Goal: Task Accomplishment & Management: Complete application form

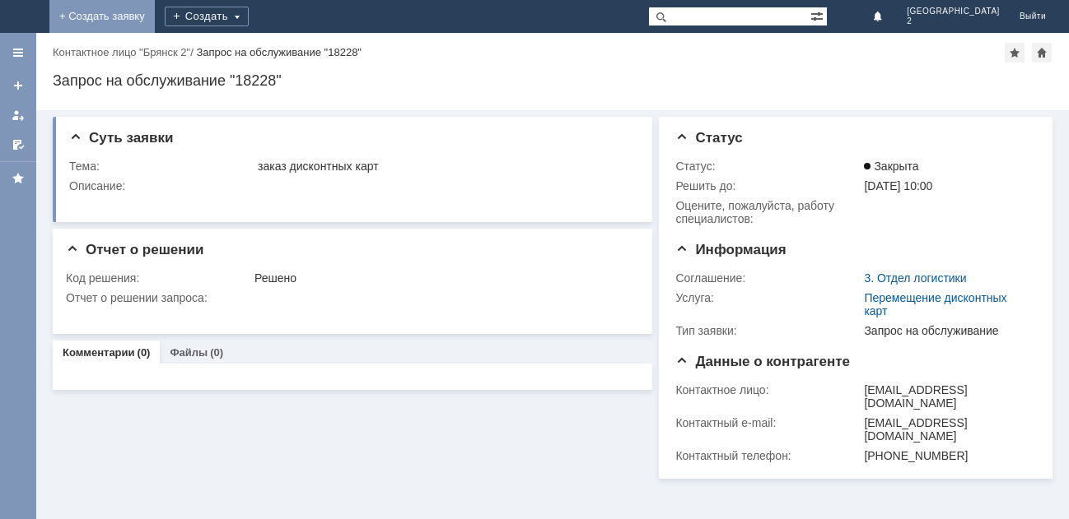
click at [155, 9] on link "+ Создать заявку" at bounding box center [101, 16] width 105 height 33
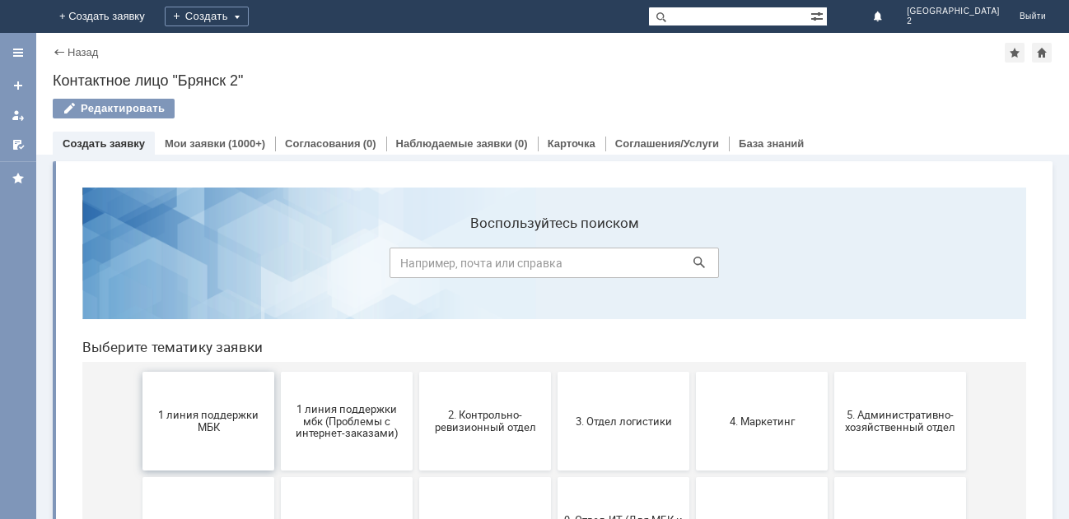
click at [189, 427] on span "1 линия поддержки МБК" at bounding box center [208, 421] width 122 height 25
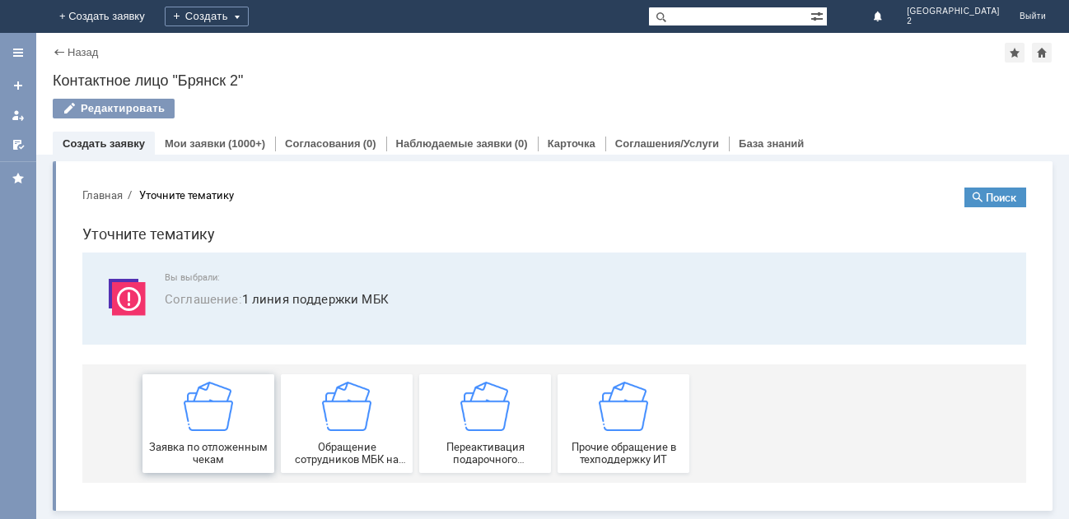
click at [189, 428] on img at bounding box center [208, 406] width 49 height 49
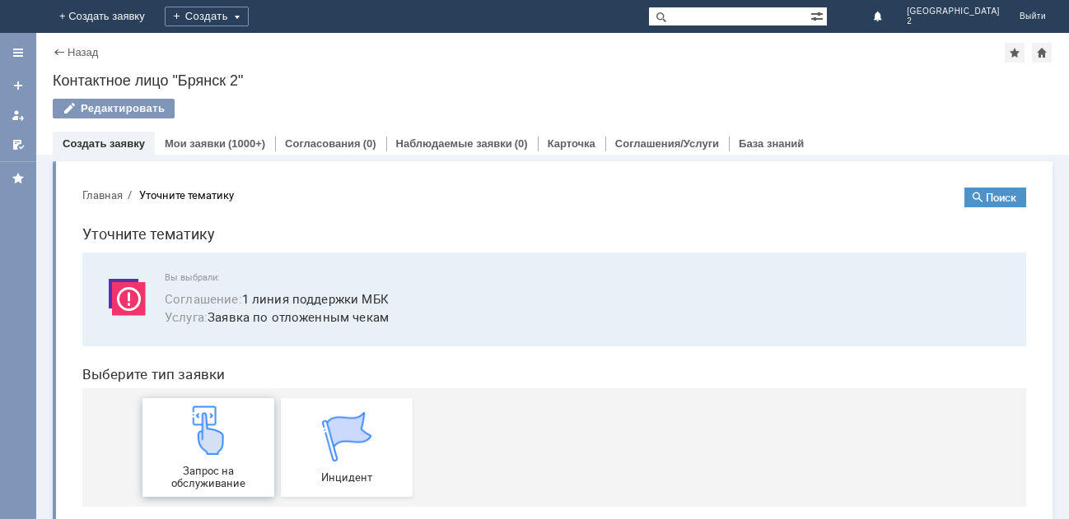
click at [193, 437] on img at bounding box center [208, 430] width 49 height 49
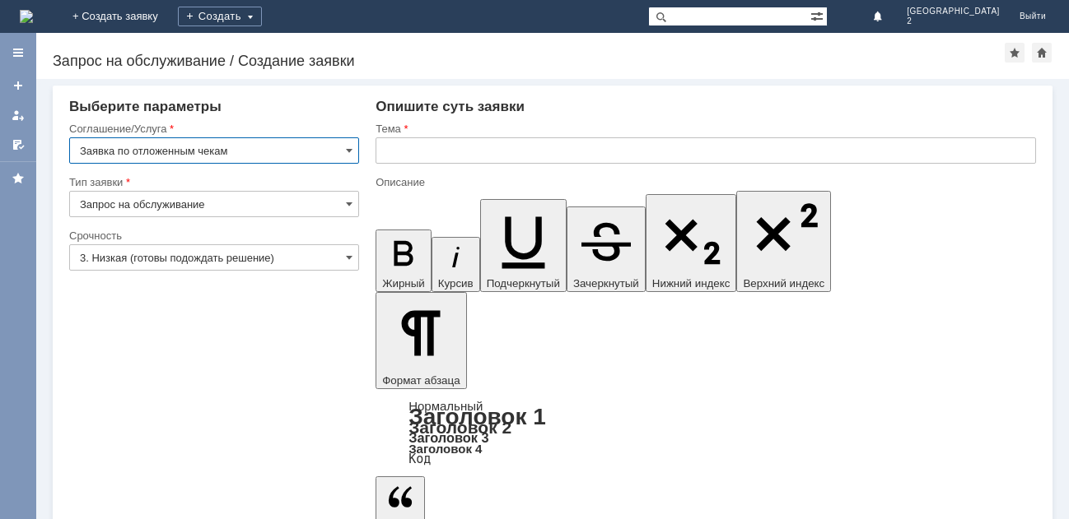
click at [393, 152] on input "text" at bounding box center [705, 150] width 660 height 26
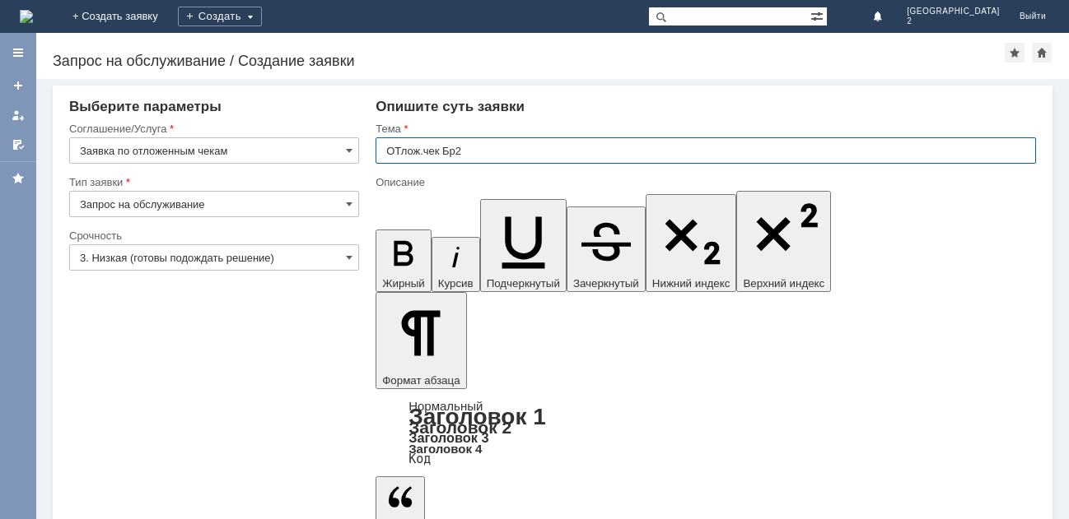
type input "ОТлож.чек Бр2"
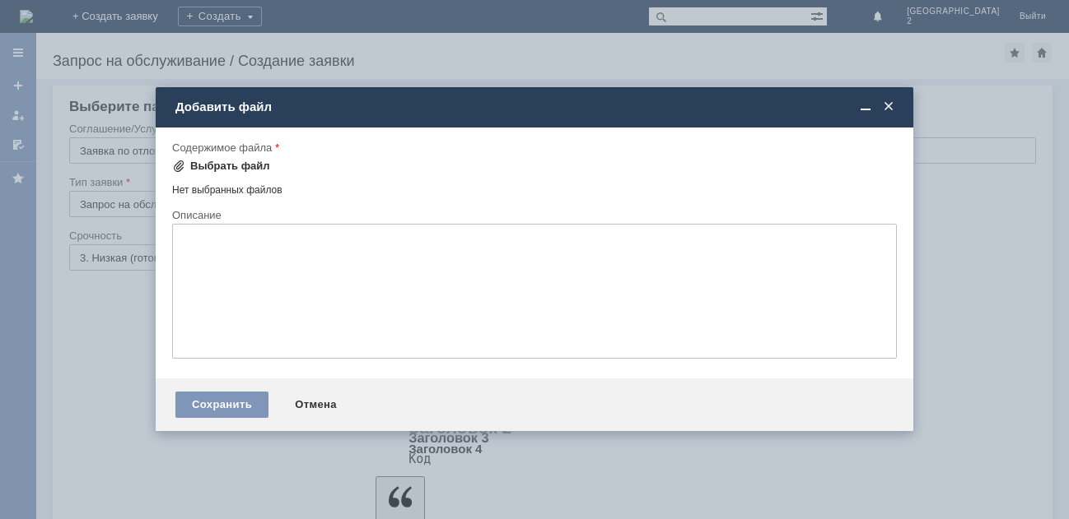
click at [219, 165] on div "Выбрать файл" at bounding box center [230, 166] width 80 height 13
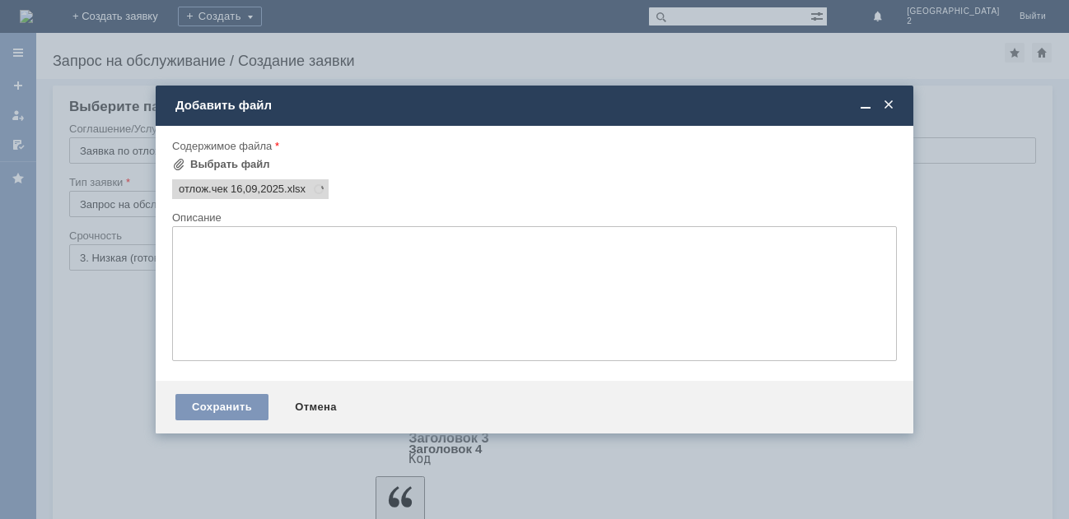
drag, startPoint x: 219, startPoint y: 165, endPoint x: 200, endPoint y: 218, distance: 56.8
click at [200, 218] on div "Описание" at bounding box center [532, 217] width 721 height 11
click at [226, 412] on div "Сохранить" at bounding box center [221, 407] width 93 height 26
